Goal: Entertainment & Leisure: Consume media (video, audio)

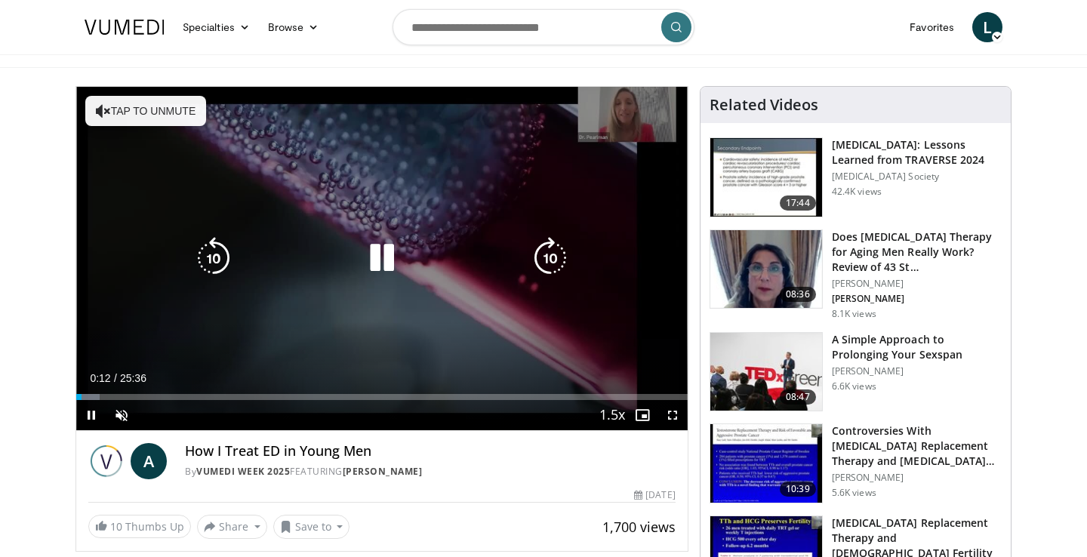
click at [131, 111] on button "Tap to unmute" at bounding box center [145, 111] width 121 height 30
click at [374, 251] on icon "Video Player" at bounding box center [382, 258] width 42 height 42
